Goal: Task Accomplishment & Management: Manage account settings

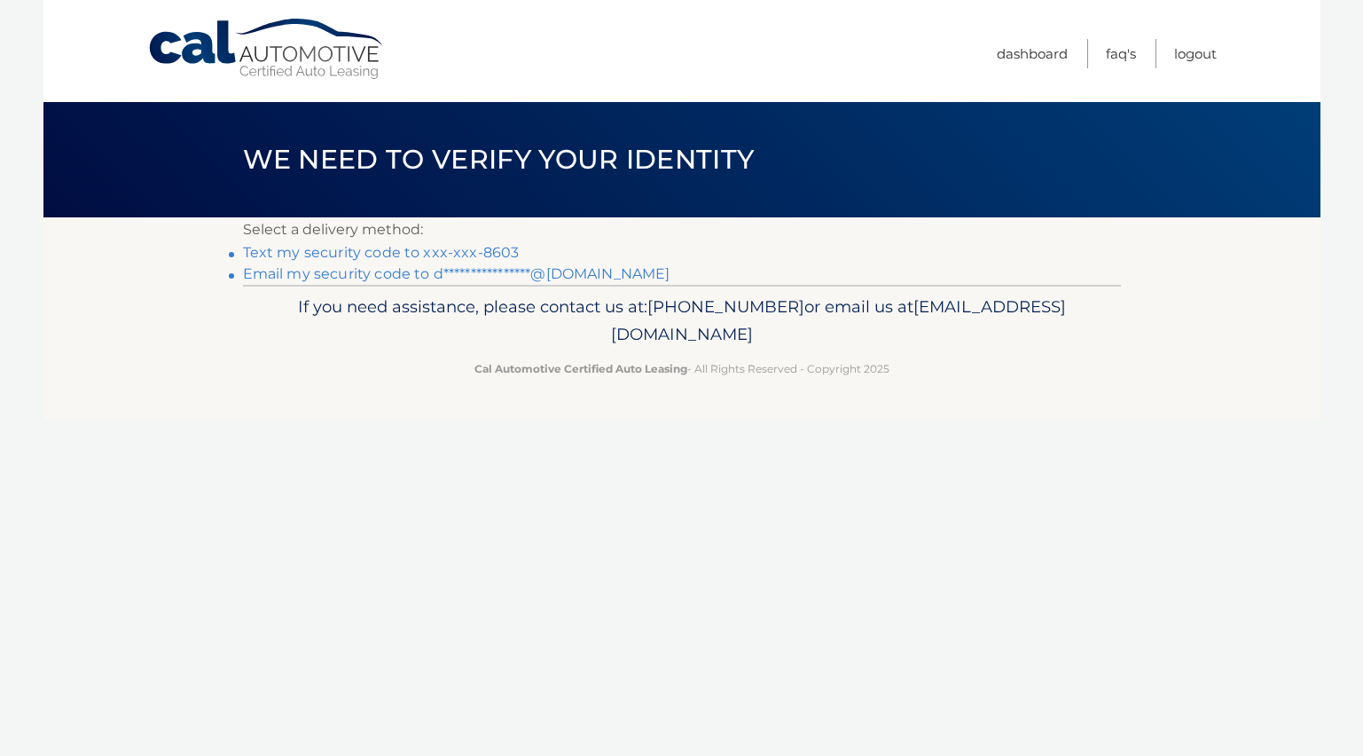
click at [479, 257] on link "Text my security code to xxx-xxx-8603" at bounding box center [381, 252] width 277 height 17
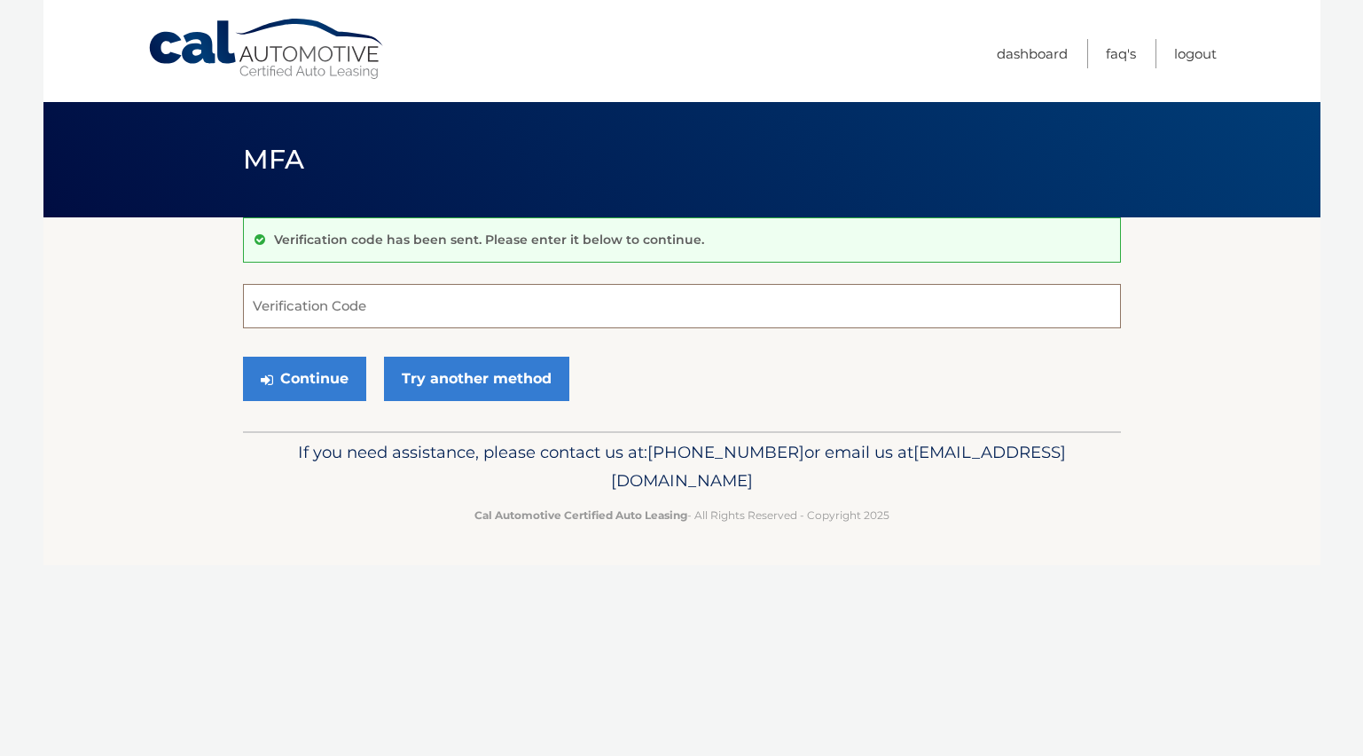
click at [334, 308] on input "Verification Code" at bounding box center [682, 306] width 878 height 44
type input "237877"
click at [324, 383] on button "Continue" at bounding box center [304, 379] width 123 height 44
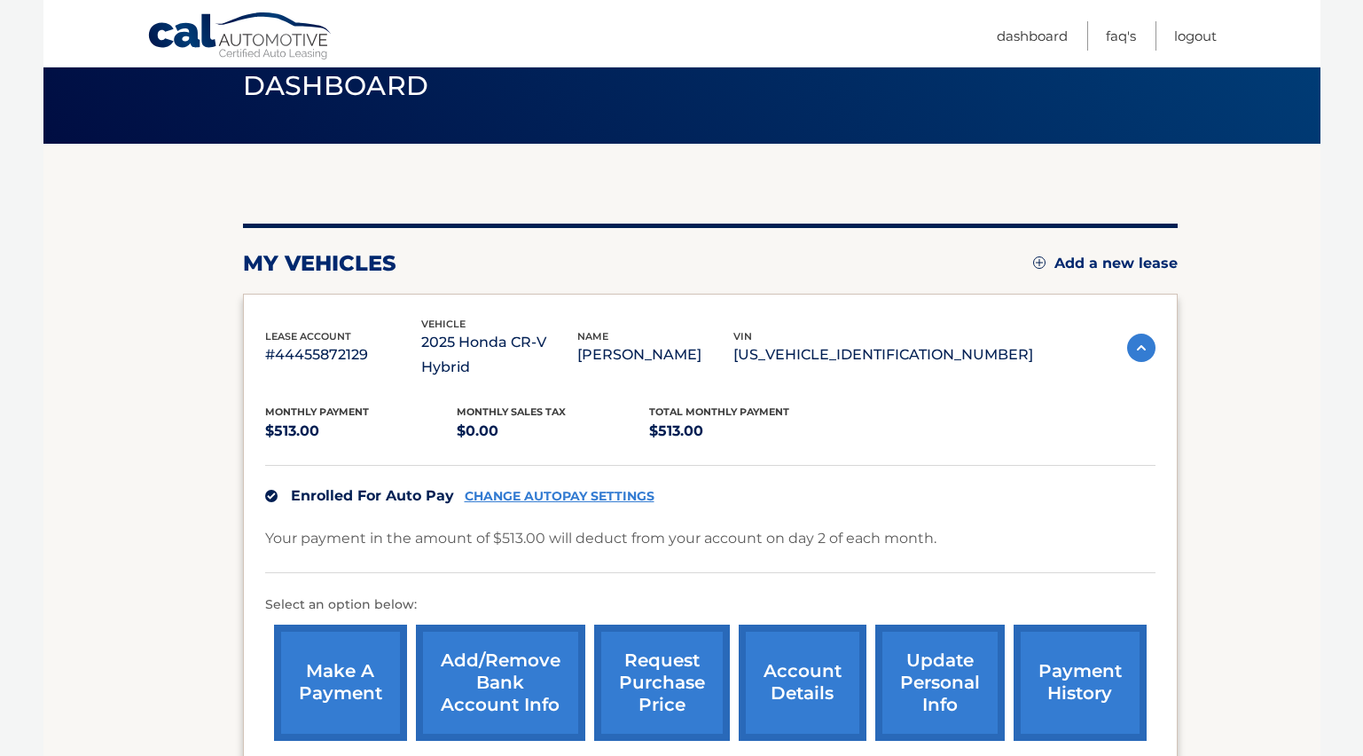
scroll to position [101, 0]
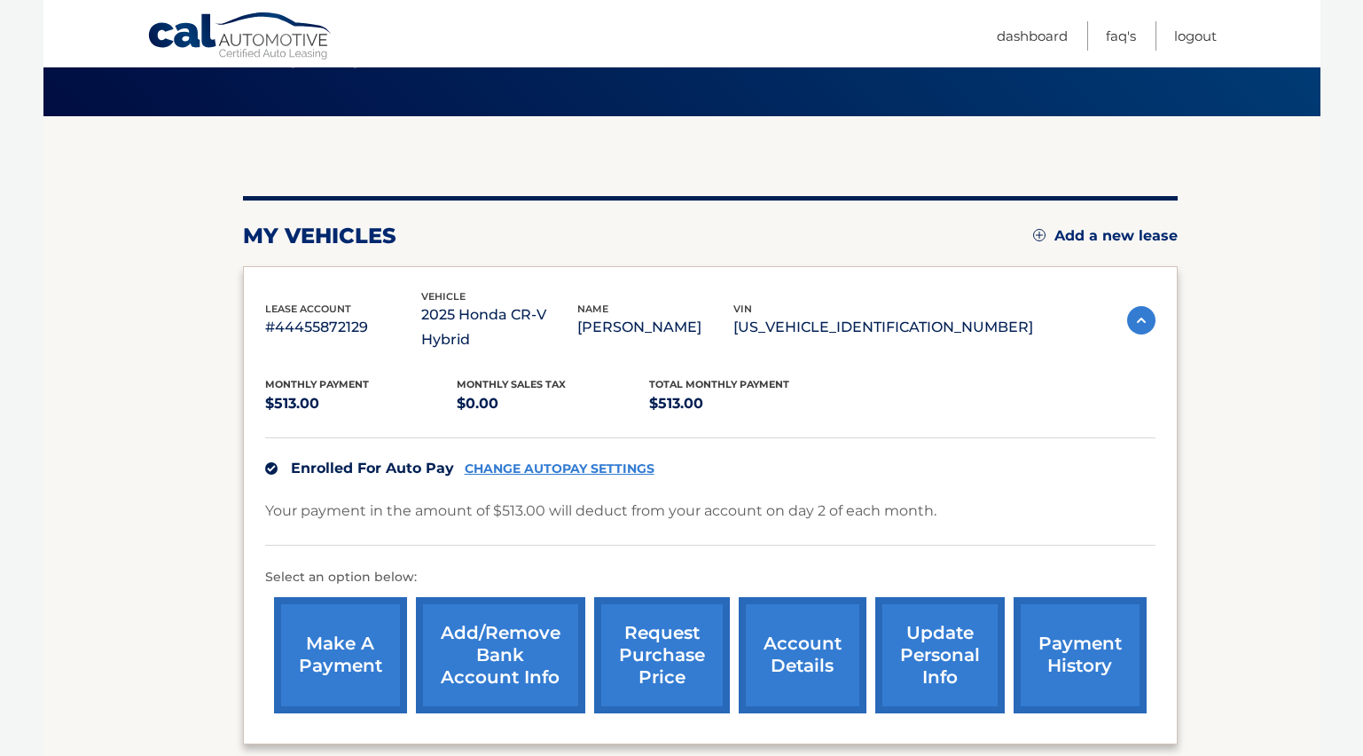
click at [816, 644] on link "account details" at bounding box center [803, 655] width 128 height 116
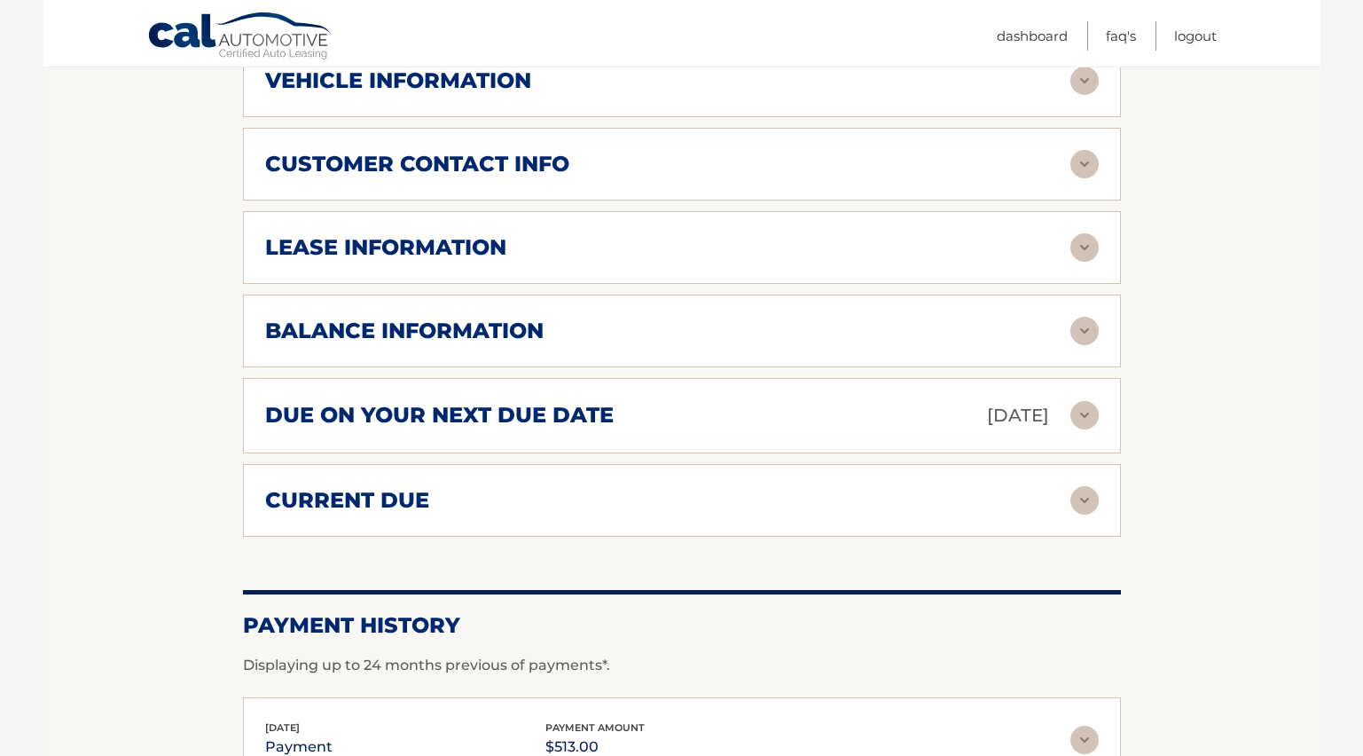
scroll to position [856, 0]
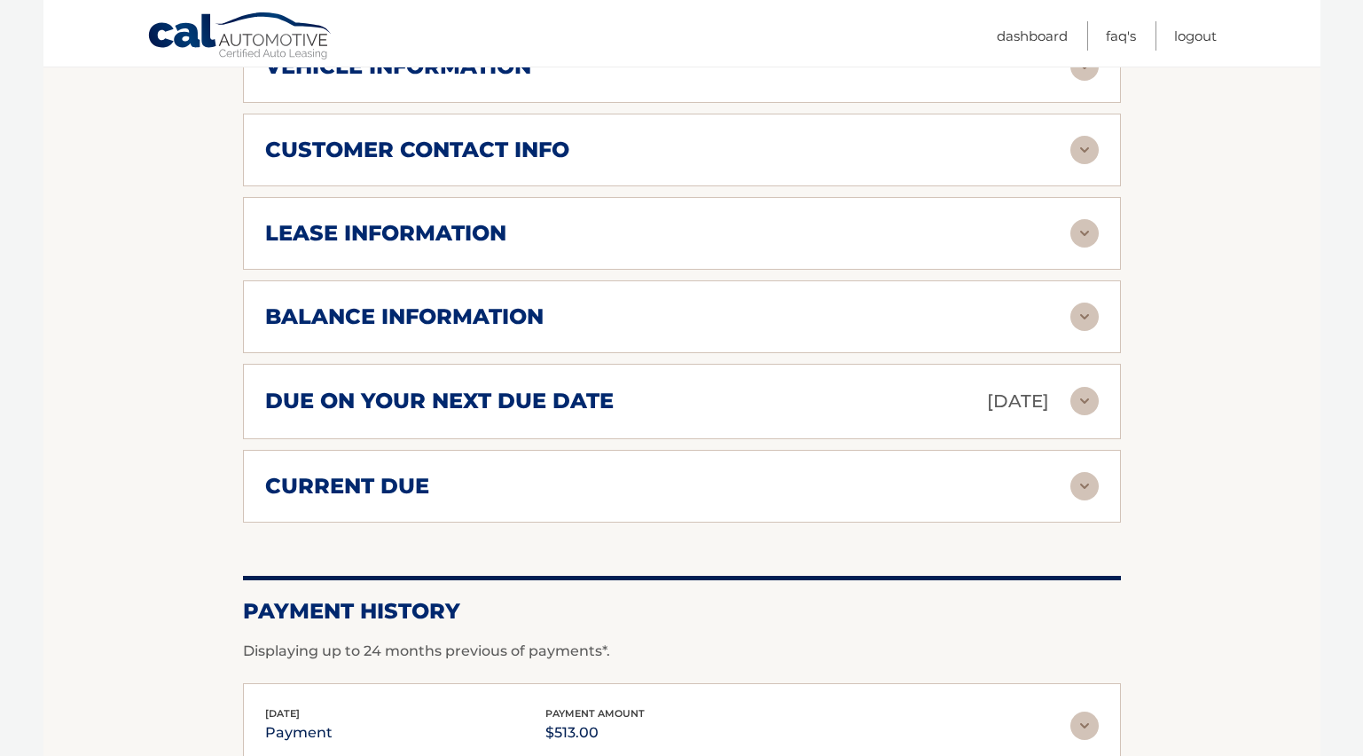
click at [1080, 303] on img at bounding box center [1085, 317] width 28 height 28
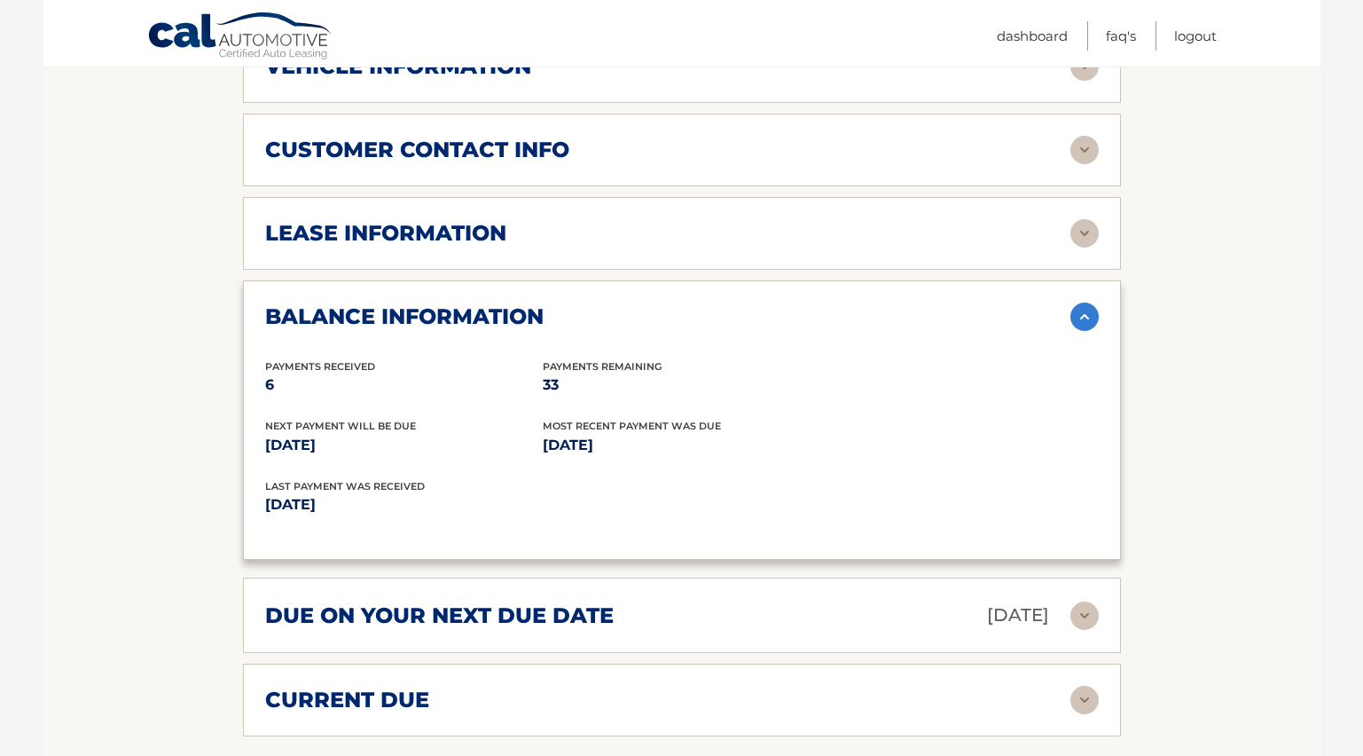
click at [1084, 219] on img at bounding box center [1085, 233] width 28 height 28
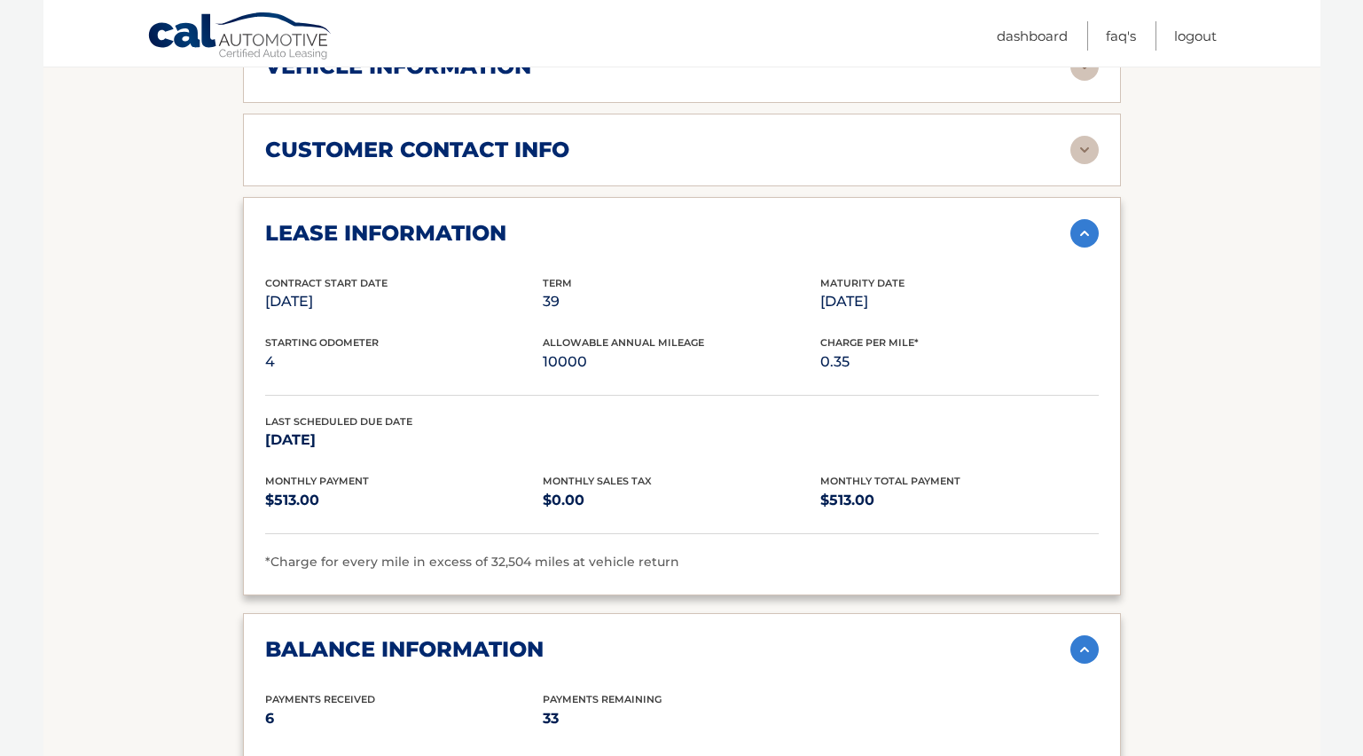
click at [1085, 136] on img at bounding box center [1085, 150] width 28 height 28
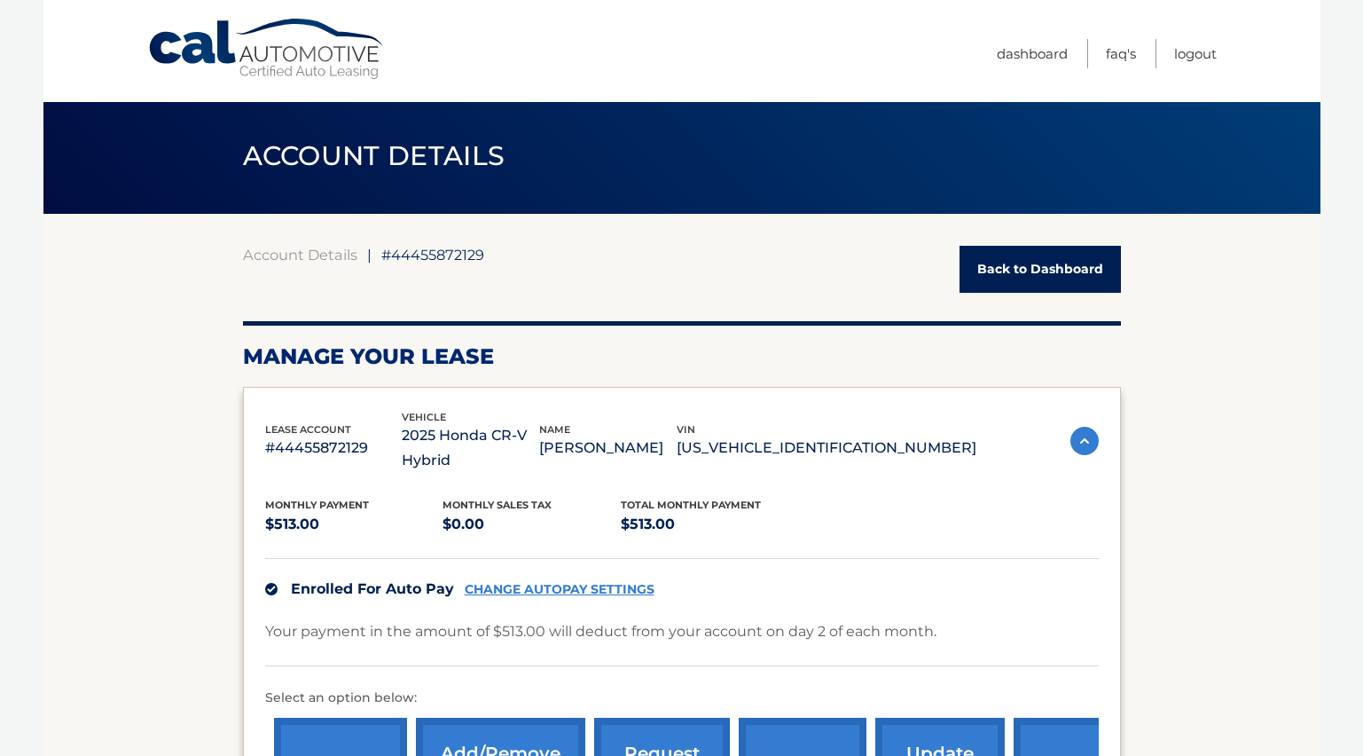
scroll to position [0, 0]
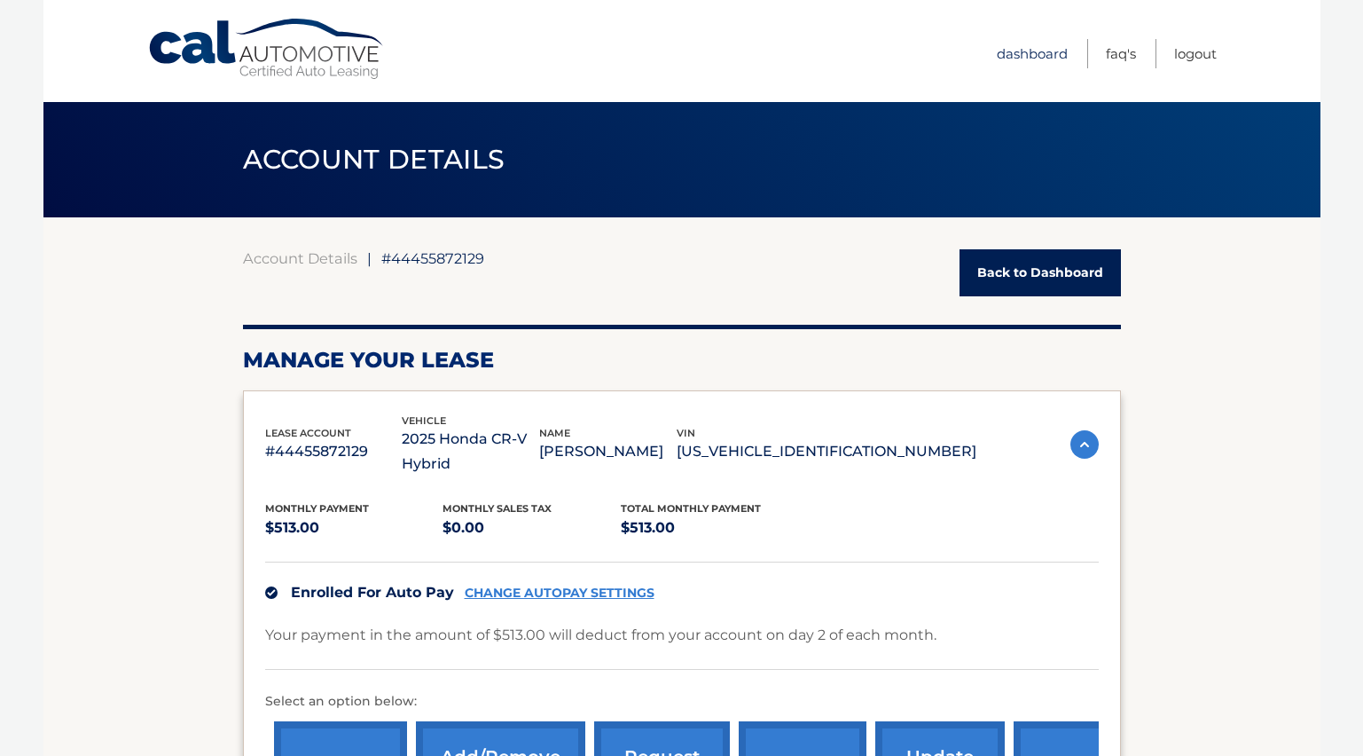
click at [1002, 56] on link "Dashboard" at bounding box center [1032, 53] width 71 height 29
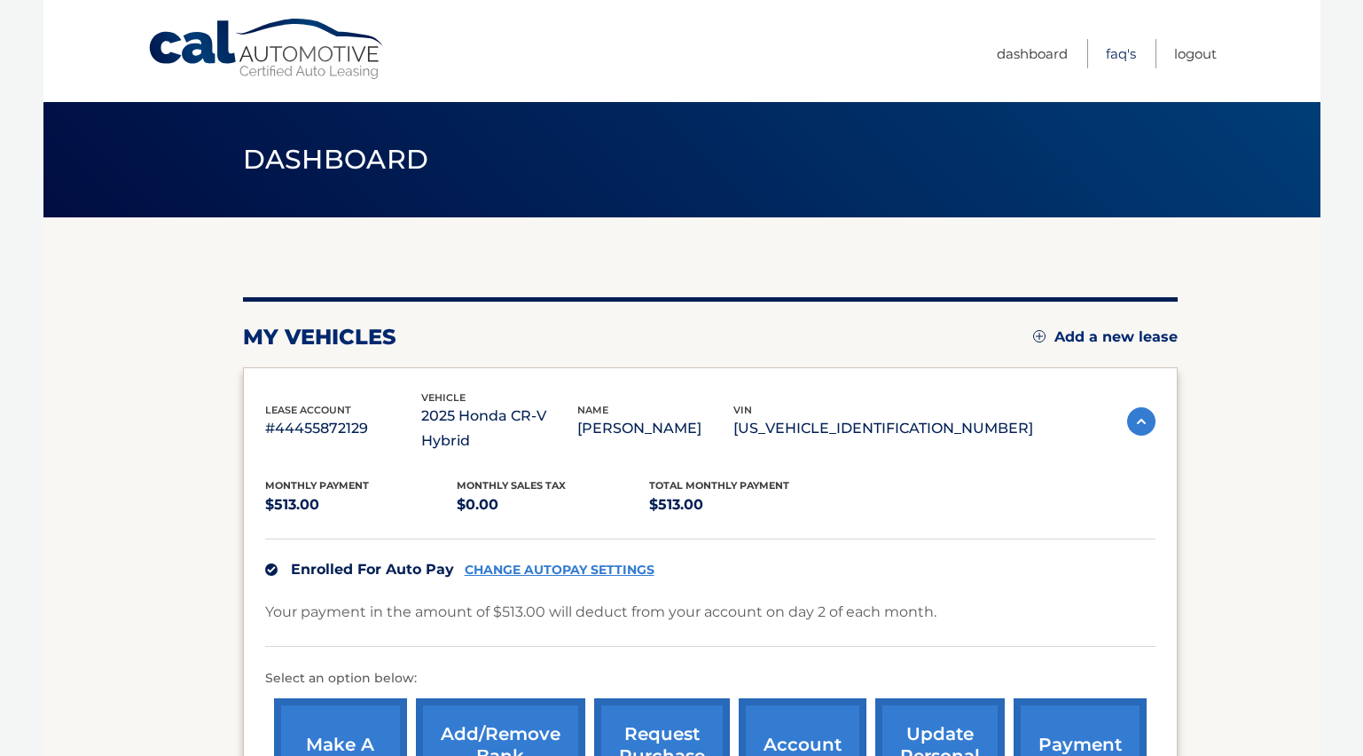
click at [1115, 53] on link "FAQ's" at bounding box center [1121, 53] width 30 height 29
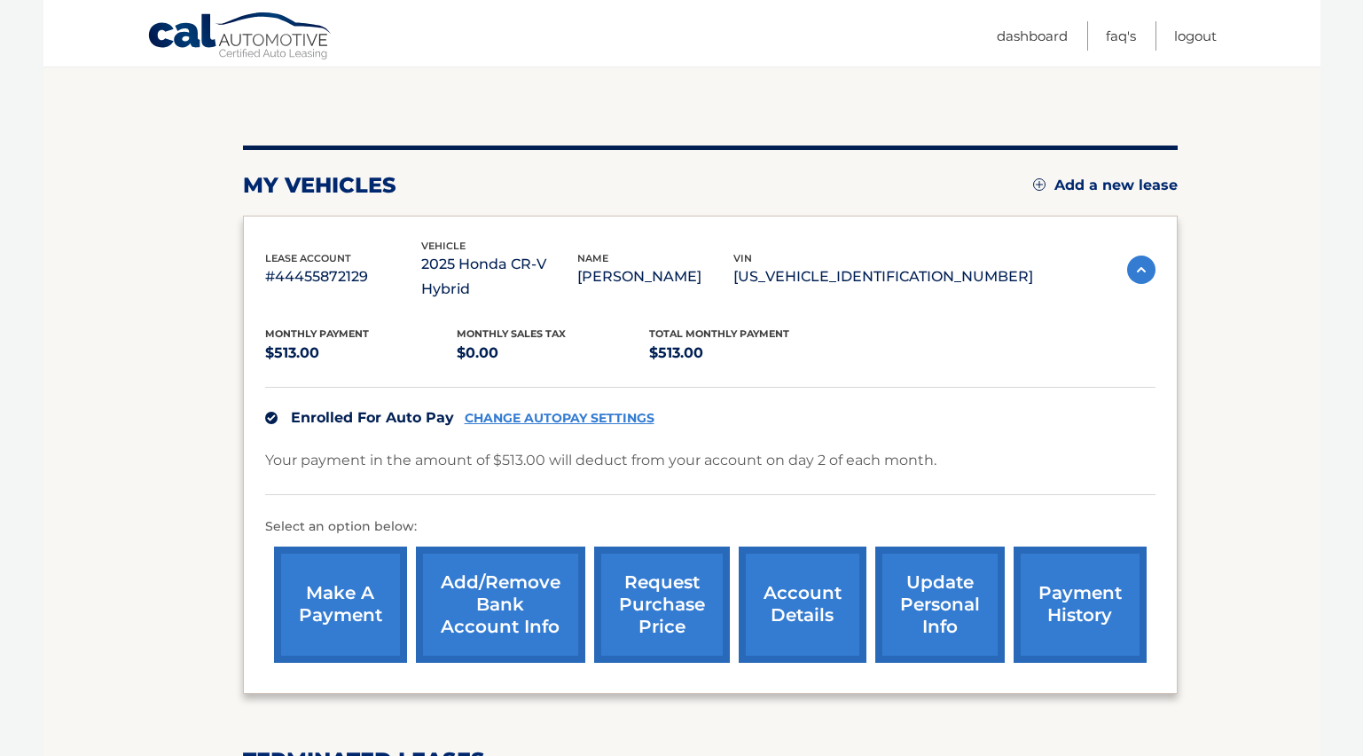
scroll to position [145, 0]
